Goal: Find specific page/section

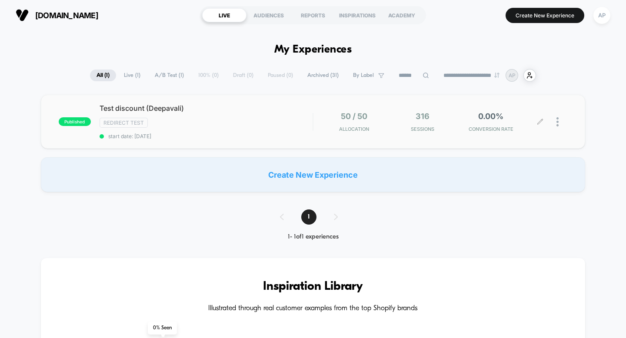
click at [559, 123] on div at bounding box center [562, 122] width 11 height 20
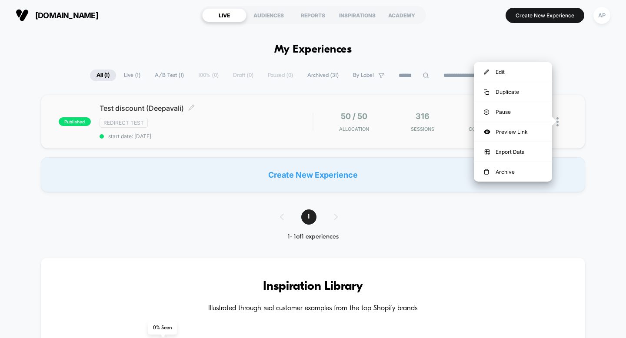
click at [220, 120] on div "Redirect Test" at bounding box center [207, 123] width 214 height 10
